Goal: Navigation & Orientation: Find specific page/section

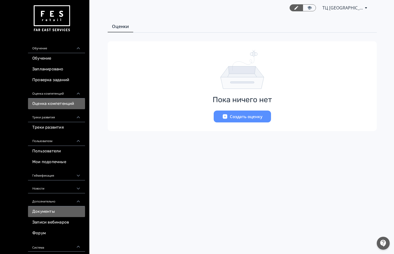
click at [49, 213] on link "Документы" at bounding box center [56, 211] width 57 height 11
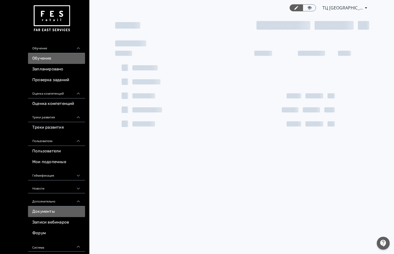
click at [56, 58] on link "Обучение" at bounding box center [56, 58] width 57 height 11
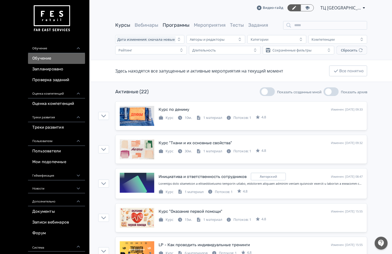
click at [184, 23] on link "Программы" at bounding box center [176, 25] width 27 height 6
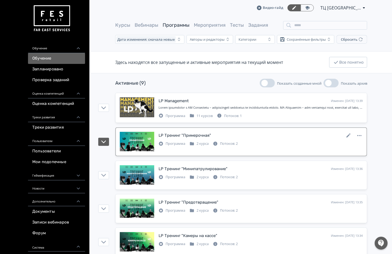
click at [242, 138] on div "LP Тренинг "Примерочная" Изменен: [DATE] 13:37" at bounding box center [261, 135] width 204 height 7
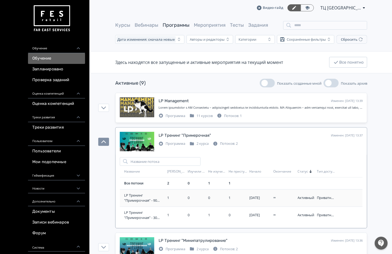
click at [186, 200] on td "0" at bounding box center [196, 197] width 20 height 17
click at [139, 185] on link "Все потоки" at bounding box center [133, 182] width 19 height 5
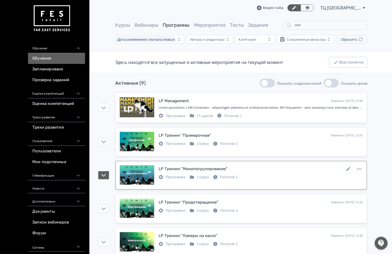
click at [213, 169] on div "LP Тренинг "Минипатрулирование"" at bounding box center [193, 169] width 69 height 6
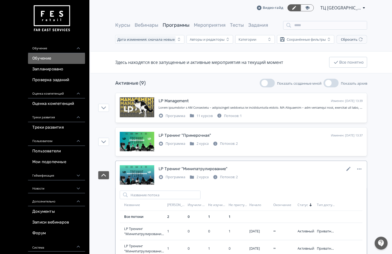
scroll to position [121, 0]
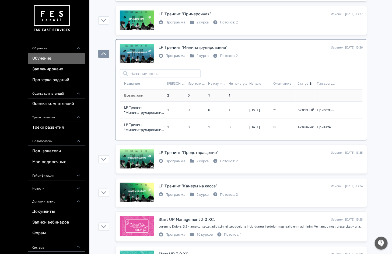
click at [137, 98] on link "Все потоки" at bounding box center [133, 95] width 19 height 5
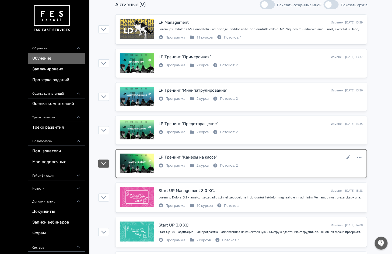
scroll to position [81, 0]
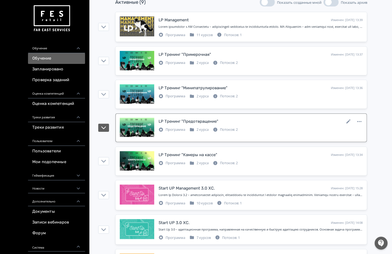
click at [175, 122] on div "LP Тренинг "Предотвращение"" at bounding box center [189, 121] width 60 height 6
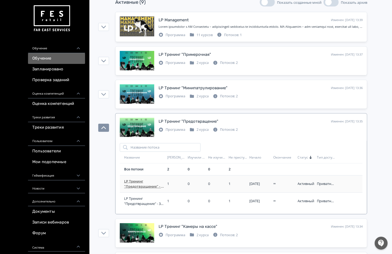
click at [134, 186] on span "LP Тренинг "Предотвращение" - 90 дней" at bounding box center [144, 184] width 41 height 11
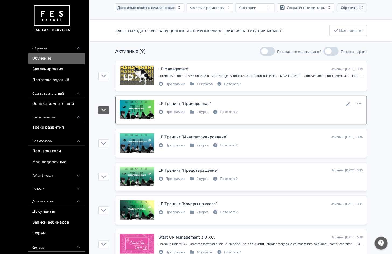
scroll to position [81, 0]
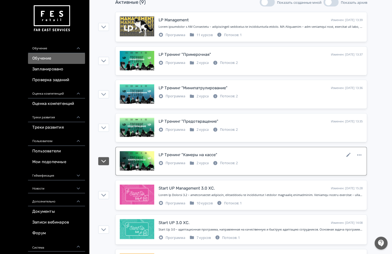
click at [138, 158] on div at bounding box center [137, 161] width 34 height 20
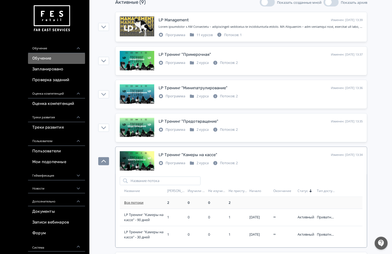
click at [140, 202] on link "Все потоки" at bounding box center [133, 202] width 19 height 5
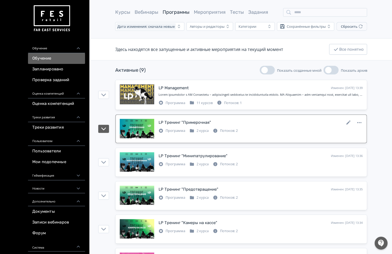
scroll to position [151, 0]
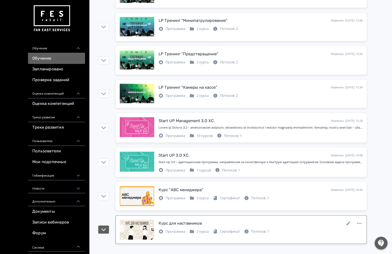
click at [180, 221] on div "Курс для наставников" at bounding box center [180, 223] width 43 height 6
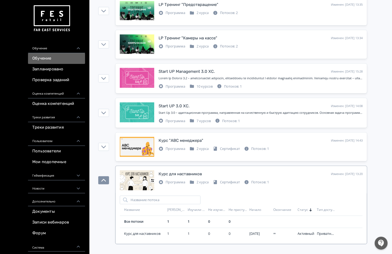
scroll to position [200, 0]
click at [138, 220] on link "Все потоки" at bounding box center [133, 221] width 19 height 5
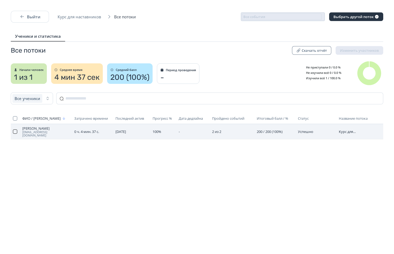
click at [13, 130] on button "button" at bounding box center [15, 131] width 4 height 4
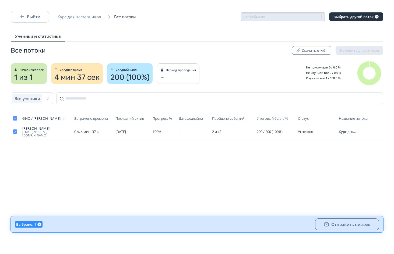
click at [244, 183] on div "Выйти Курс для наставников Все потоки Все события Выбрать другой поток Ученики …" at bounding box center [197, 127] width 394 height 254
click at [27, 19] on button "Выйти" at bounding box center [30, 17] width 38 height 12
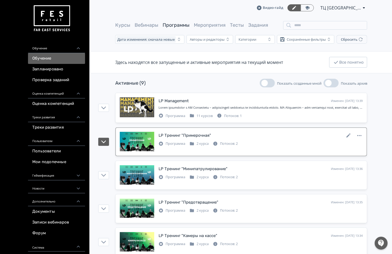
click at [176, 134] on div "LP Тренинг "Примерочная"" at bounding box center [185, 135] width 53 height 6
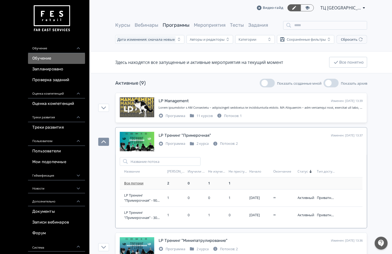
click at [140, 185] on link "Все потоки" at bounding box center [133, 182] width 19 height 5
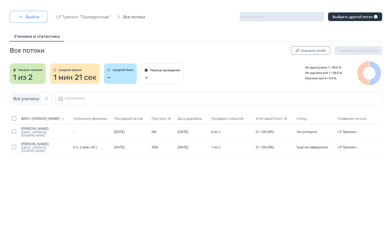
click at [28, 17] on button "Выйти" at bounding box center [29, 17] width 38 height 12
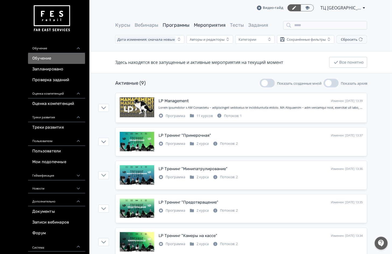
click at [208, 26] on link "Мероприятия" at bounding box center [210, 25] width 32 height 6
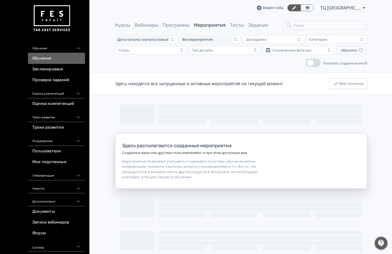
click at [283, 114] on div "Здесь располагаются созданные мероприятия Созданные вами или другими пользовате…" at bounding box center [242, 194] width 302 height 189
click at [234, 26] on link "Тесты" at bounding box center [237, 25] width 14 height 6
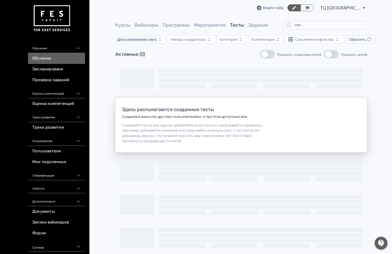
click at [265, 26] on link "Задания" at bounding box center [258, 25] width 20 height 6
click at [152, 21] on div "Курсы Вебинары Программы Мероприятия Тесты Задания" at bounding box center [241, 25] width 252 height 9
click at [152, 25] on link "Вебинары" at bounding box center [147, 25] width 24 height 6
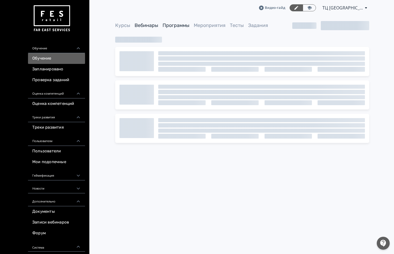
click at [185, 25] on link "Программы" at bounding box center [176, 25] width 27 height 6
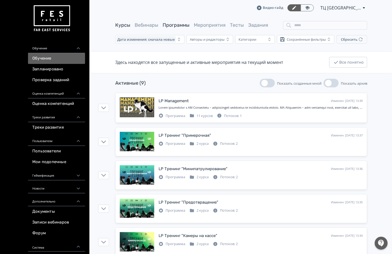
click at [119, 27] on link "Курсы" at bounding box center [122, 25] width 15 height 6
